Goal: Task Accomplishment & Management: Use online tool/utility

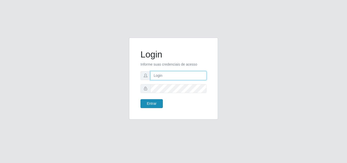
type input "[EMAIL_ADDRESS][DOMAIN_NAME]"
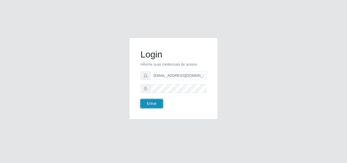
click at [153, 106] on button "Entrar" at bounding box center [152, 103] width 22 height 9
click at [154, 102] on button "Entrar" at bounding box center [152, 103] width 22 height 9
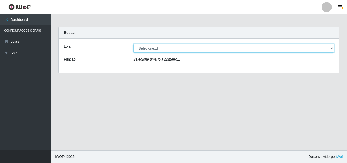
click at [332, 49] on select "[Selecione...] Rede Potiguar 1 - Macaíba" at bounding box center [233, 48] width 201 height 9
select select "100"
click at [133, 44] on select "[Selecione...] Rede Potiguar 1 - Macaíba" at bounding box center [233, 48] width 201 height 9
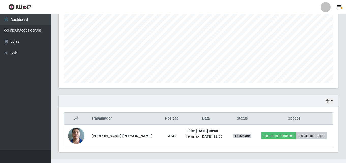
scroll to position [107, 0]
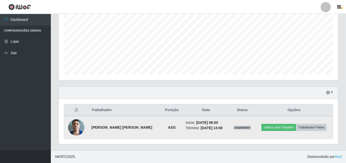
click at [73, 126] on img at bounding box center [76, 127] width 16 height 22
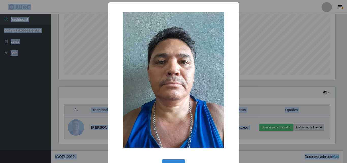
click at [73, 126] on div "× OK Cancel" at bounding box center [173, 81] width 347 height 163
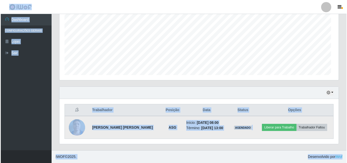
scroll to position [105, 279]
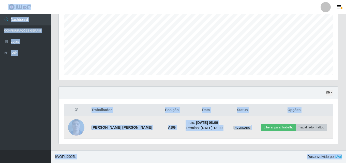
click at [73, 126] on img at bounding box center [76, 127] width 16 height 22
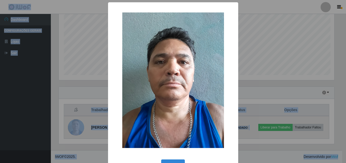
scroll to position [105, 277]
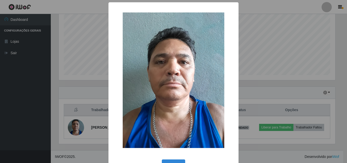
click at [262, 16] on div "× OK Cancel" at bounding box center [173, 81] width 347 height 163
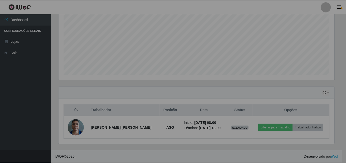
scroll to position [105, 279]
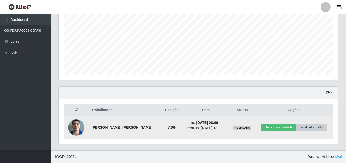
click at [82, 127] on img at bounding box center [76, 127] width 16 height 22
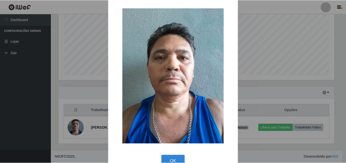
scroll to position [17, 0]
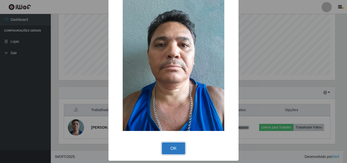
click at [175, 150] on button "OK" at bounding box center [174, 148] width 24 height 12
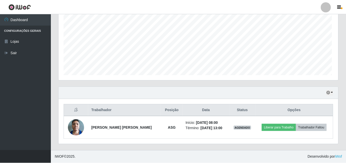
scroll to position [105, 279]
